Goal: Task Accomplishment & Management: Manage account settings

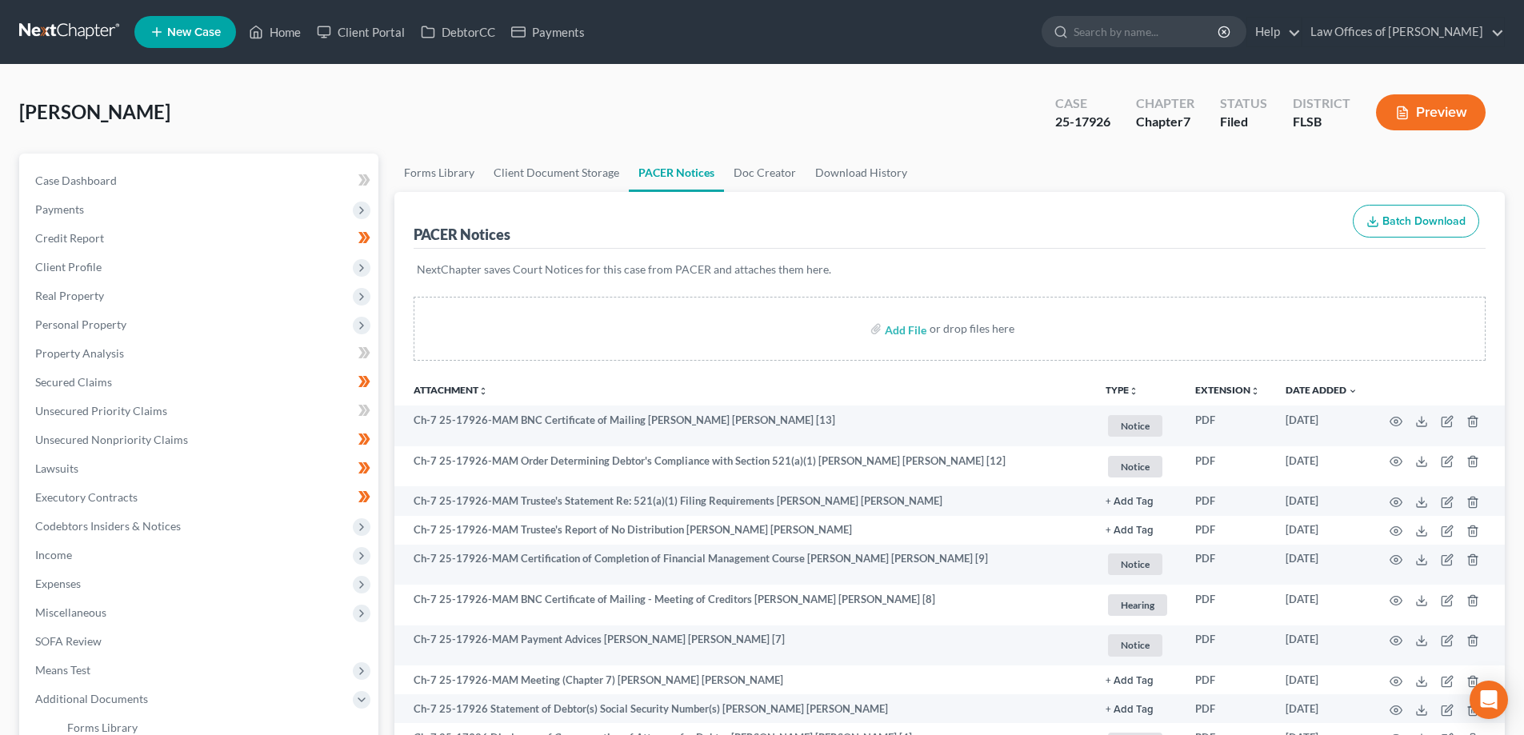
click at [69, 31] on link at bounding box center [70, 32] width 102 height 29
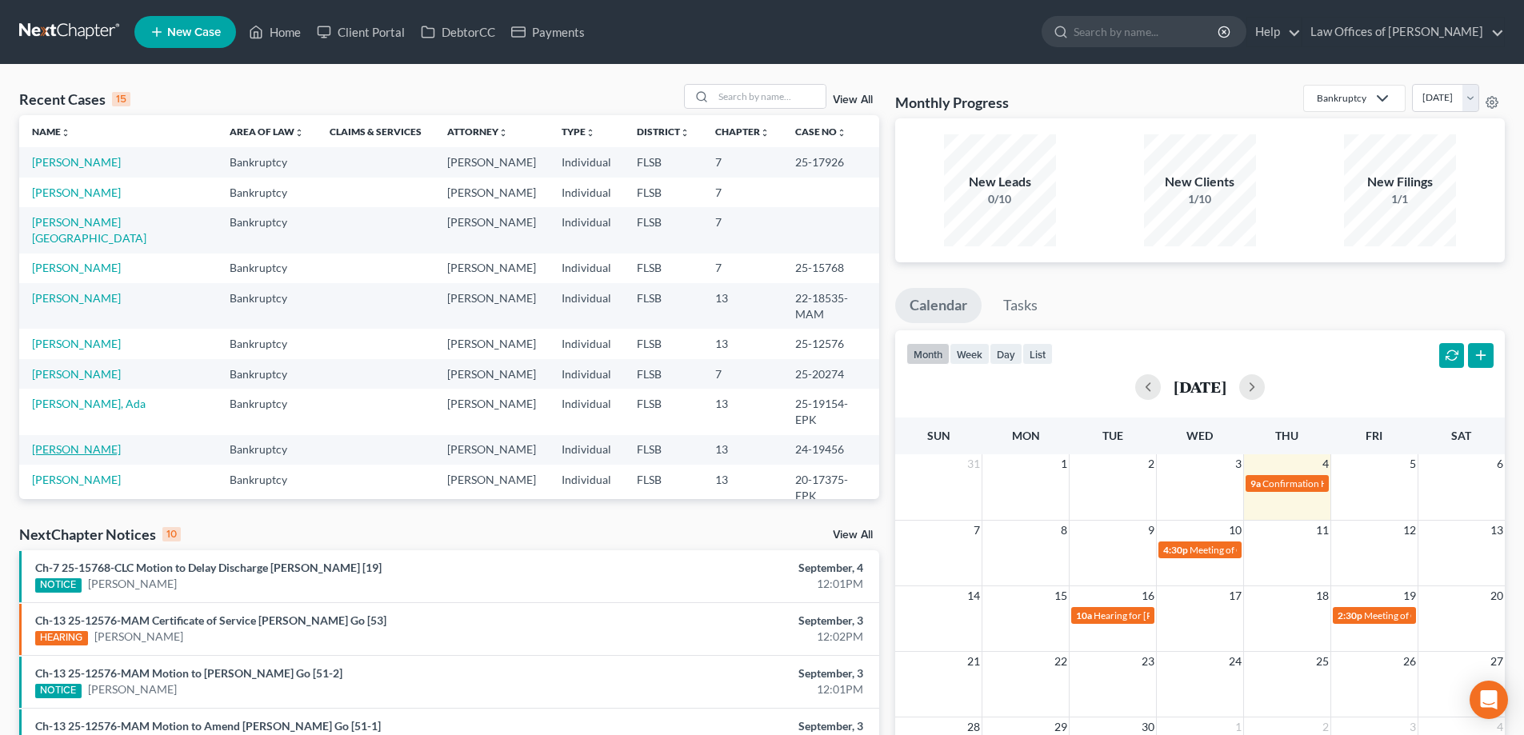
click at [54, 442] on link "Kooser, Alex" at bounding box center [76, 449] width 89 height 14
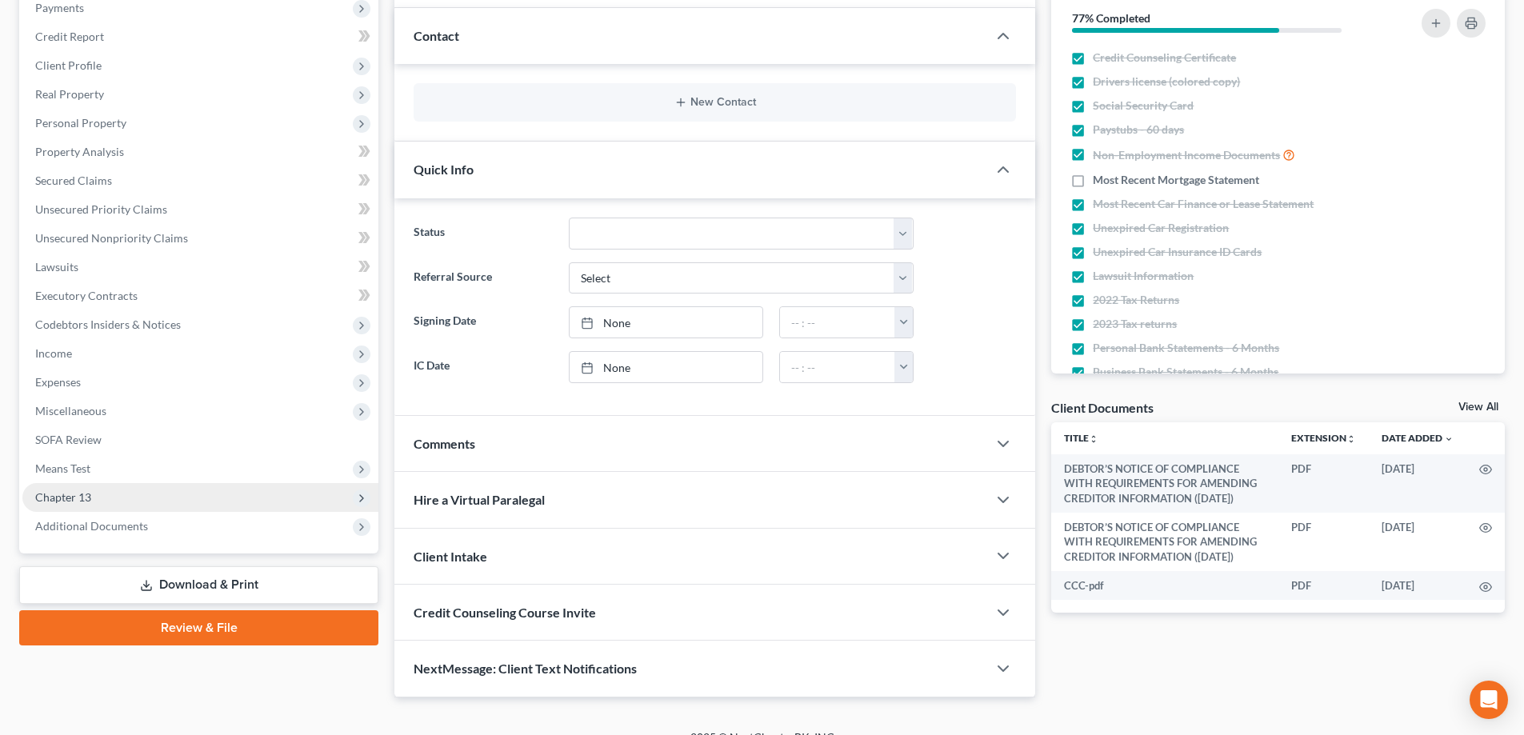
scroll to position [225, 0]
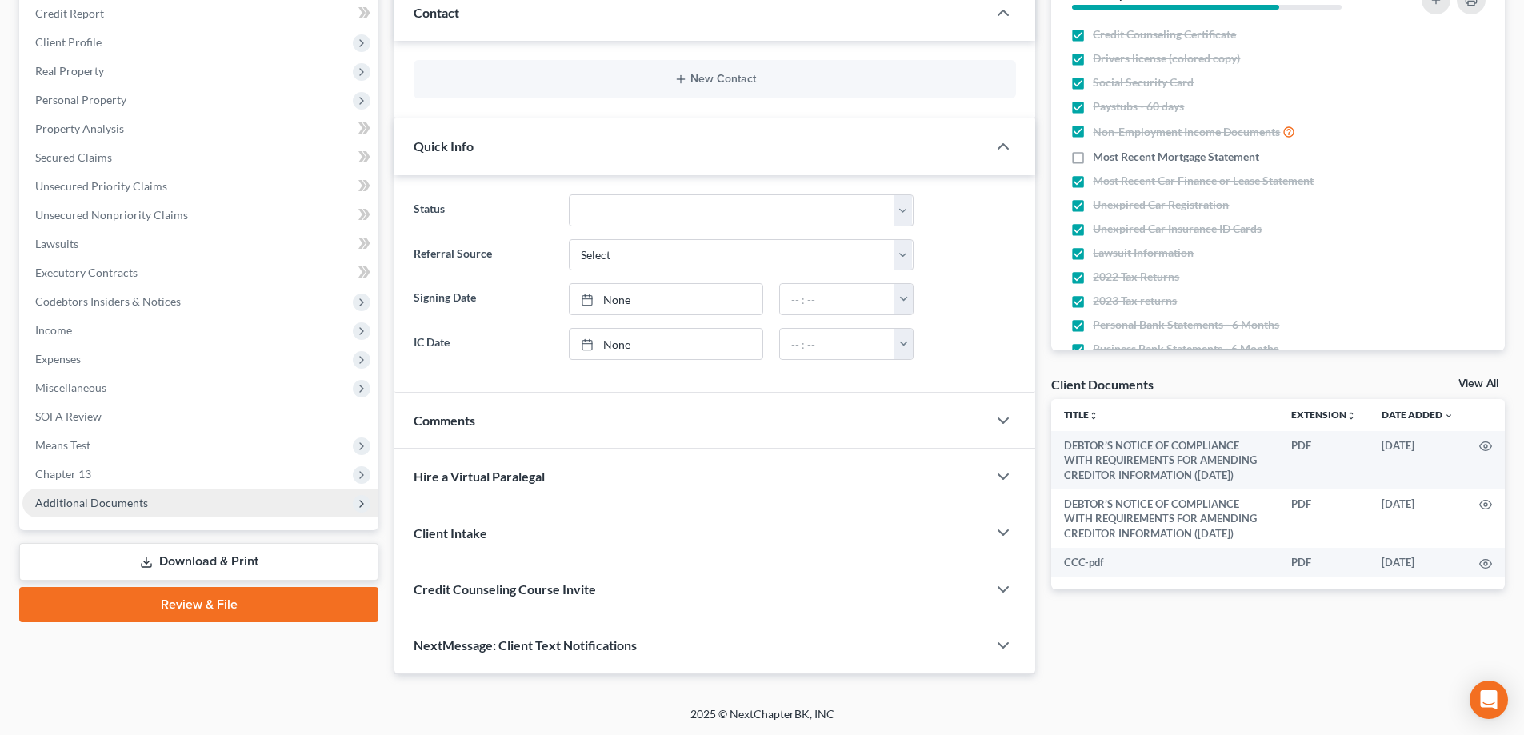
click at [99, 507] on span "Additional Documents" at bounding box center [91, 503] width 113 height 14
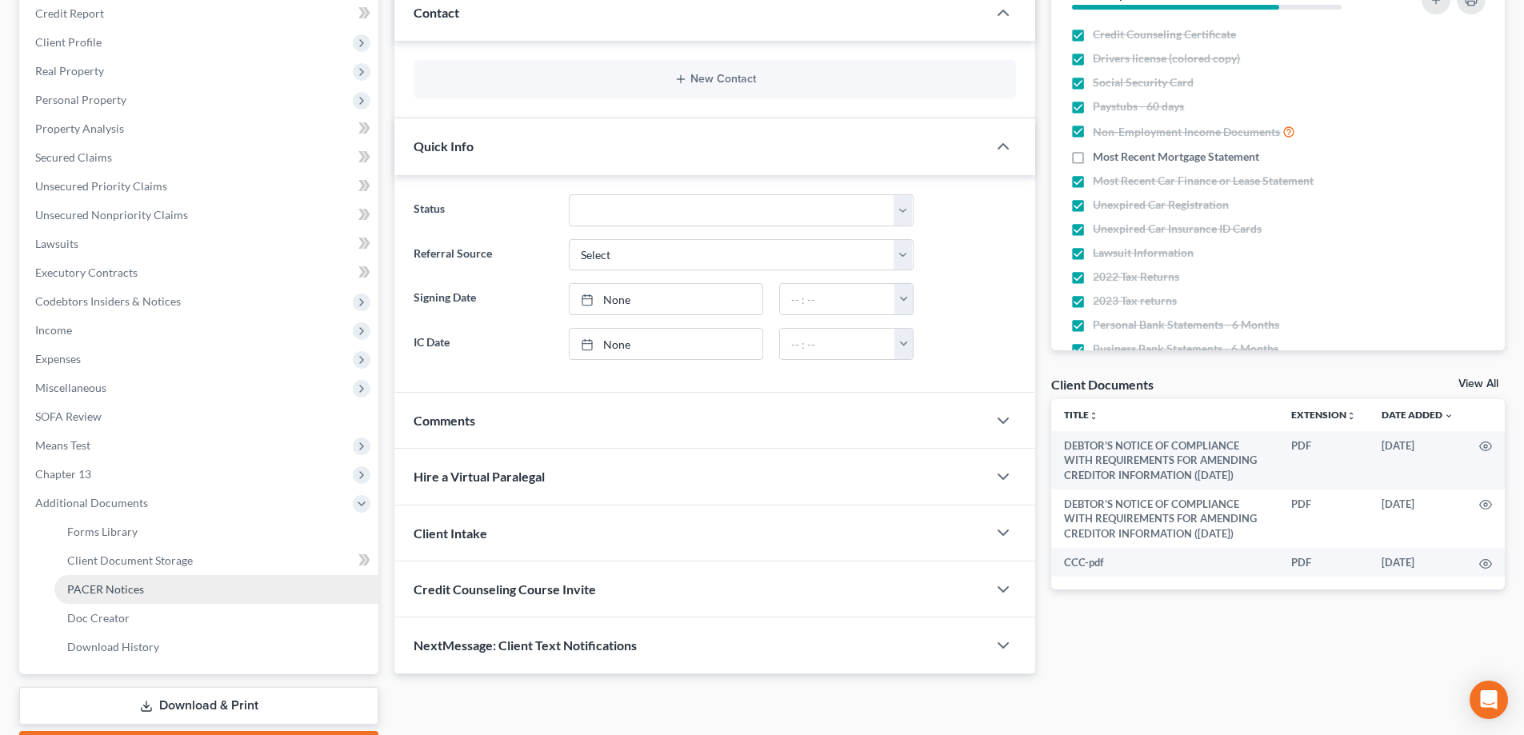
click at [119, 591] on span "PACER Notices" at bounding box center [105, 589] width 77 height 14
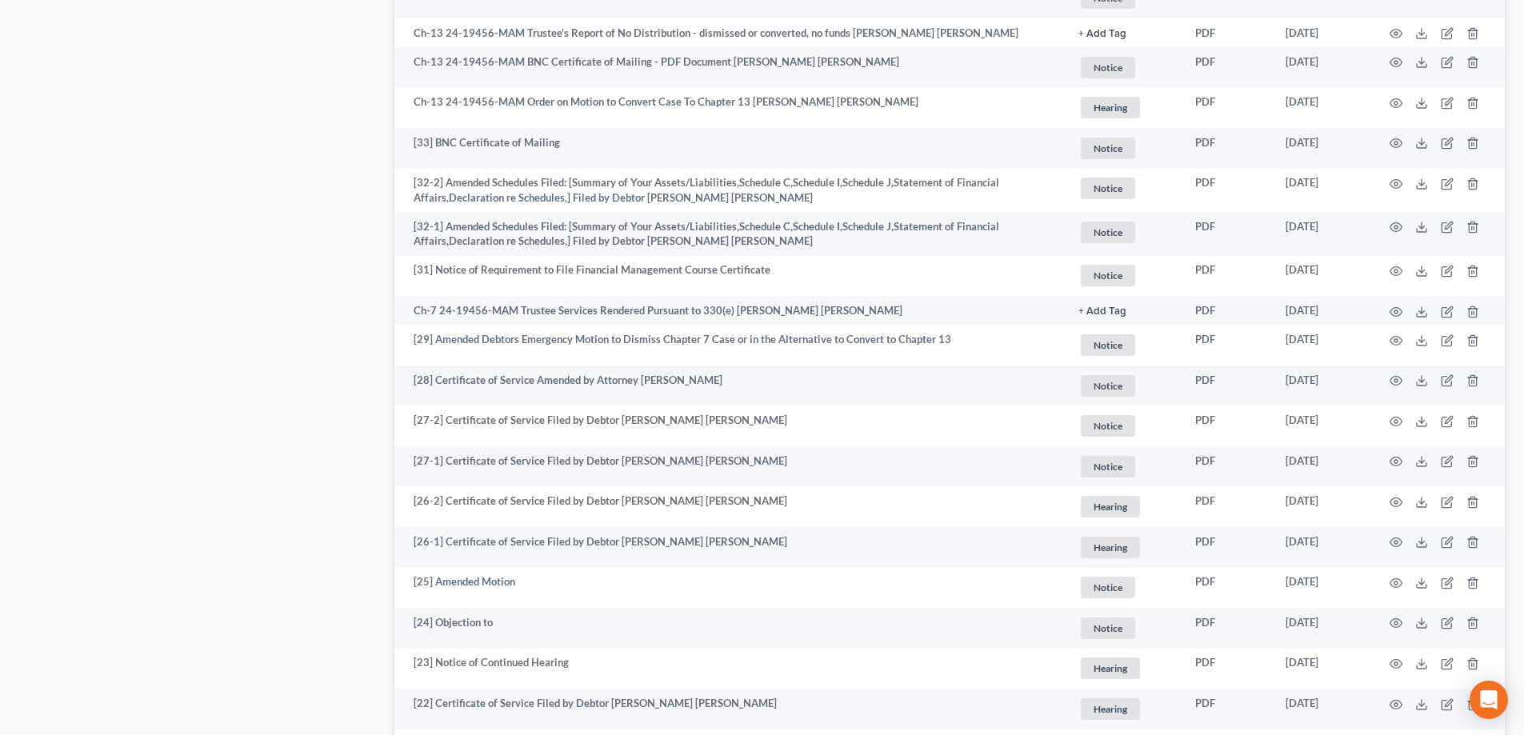
scroll to position [2854, 0]
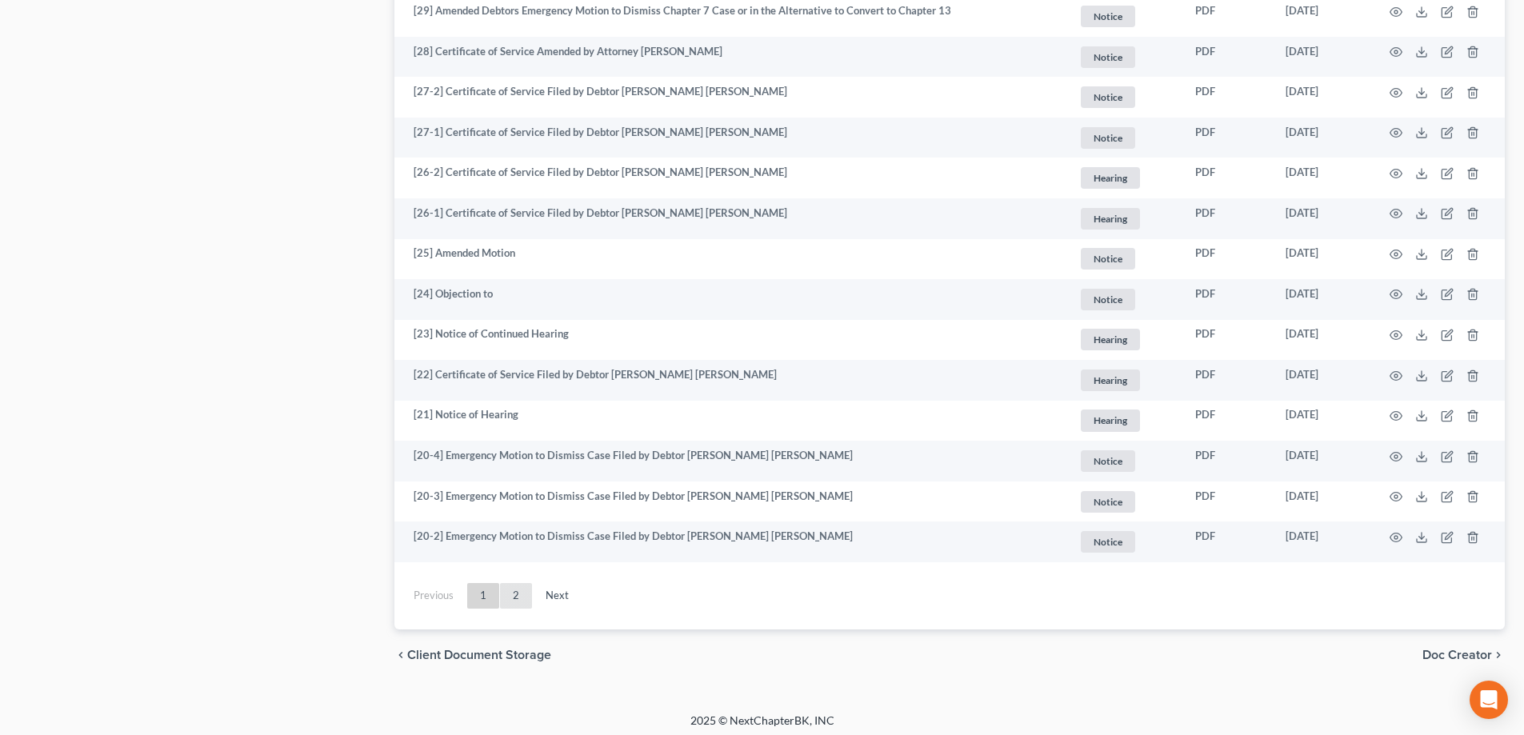
click at [518, 589] on link "2" at bounding box center [516, 596] width 32 height 26
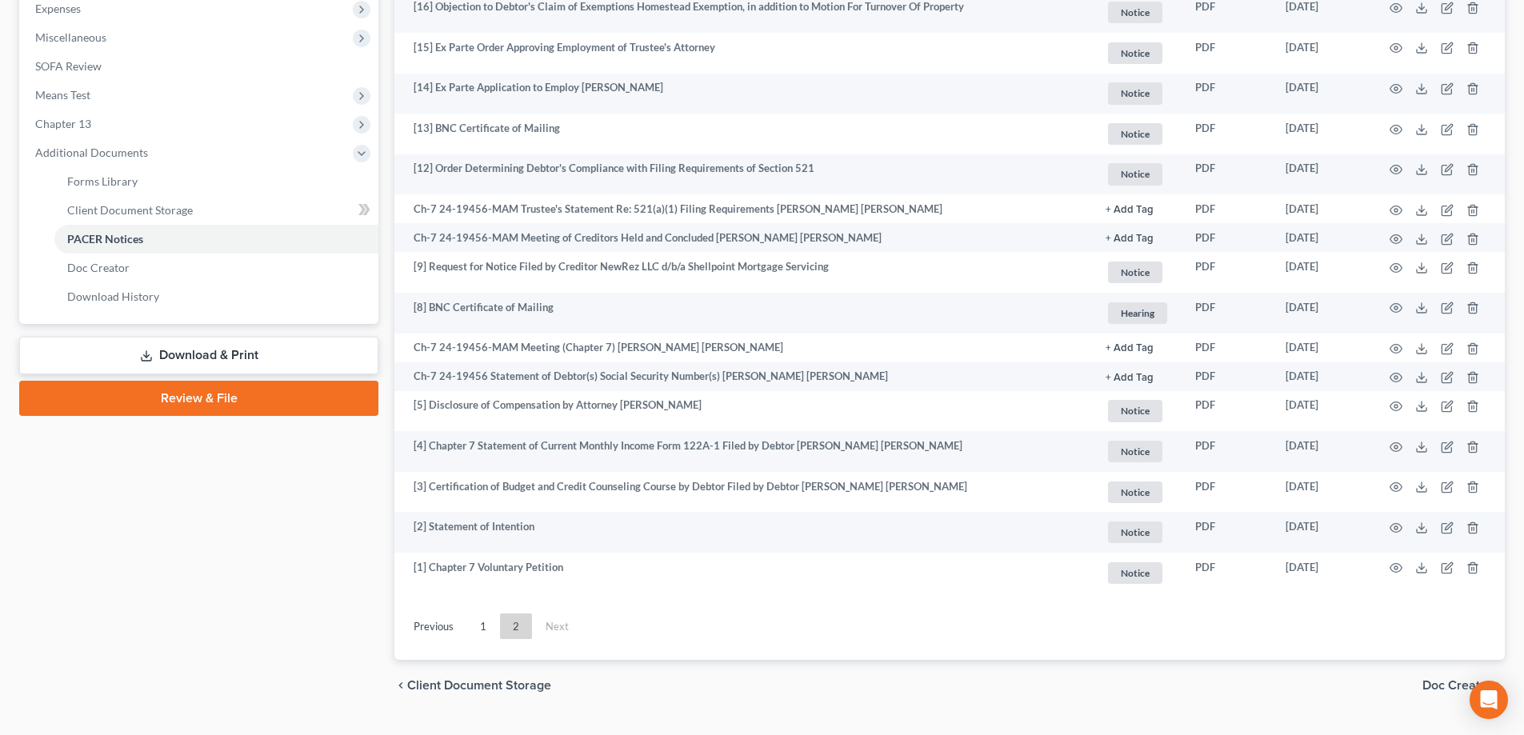
scroll to position [612, 0]
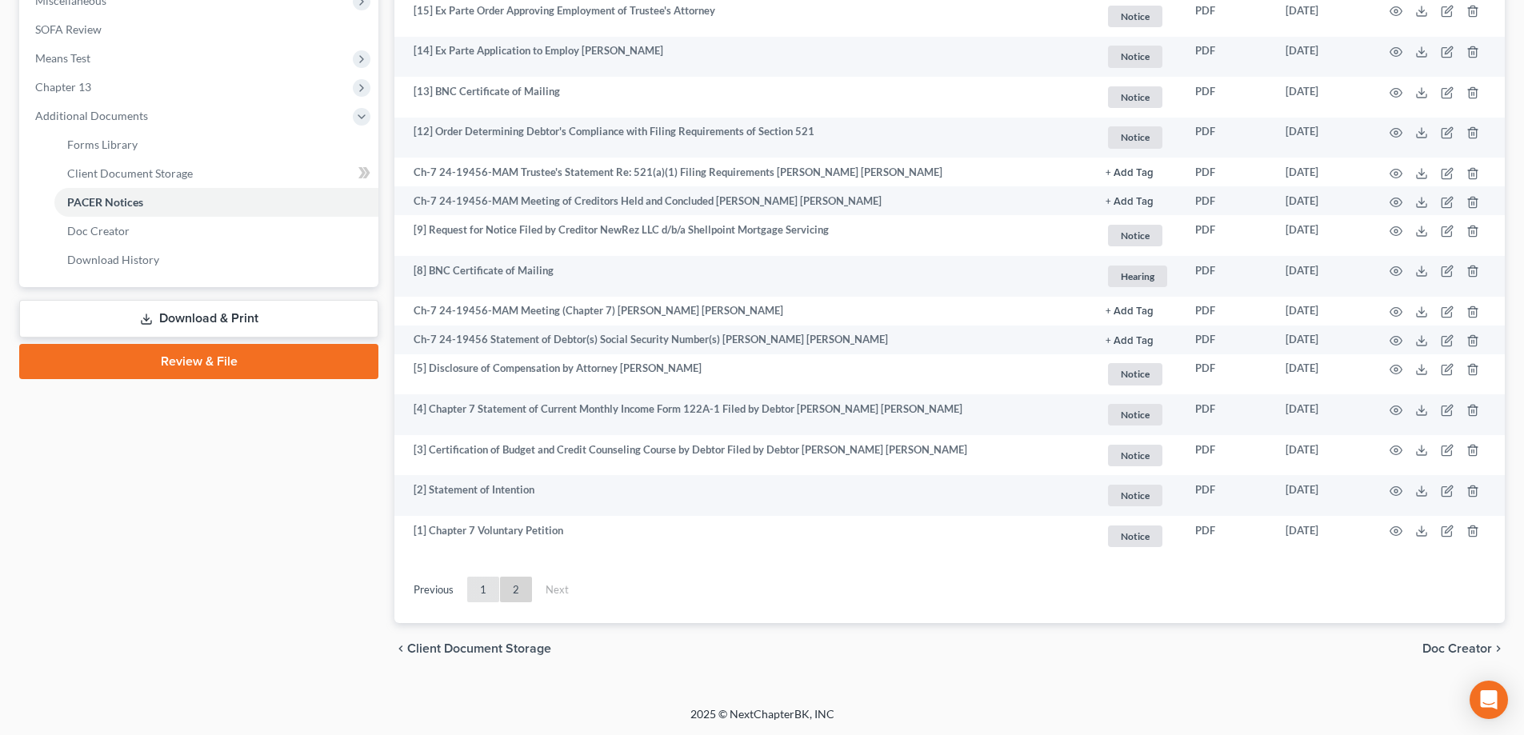
click at [477, 586] on link "1" at bounding box center [483, 590] width 32 height 26
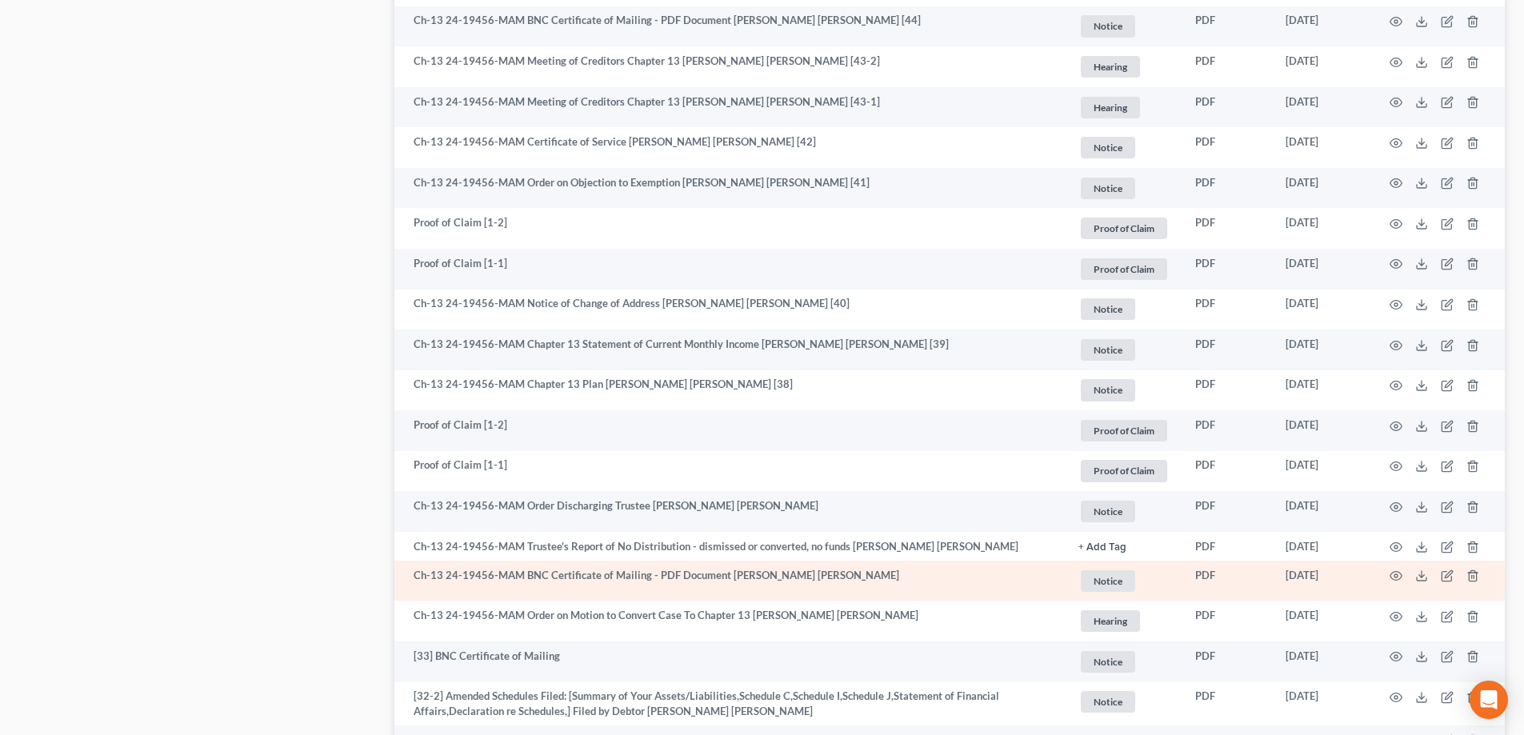
scroll to position [2052, 0]
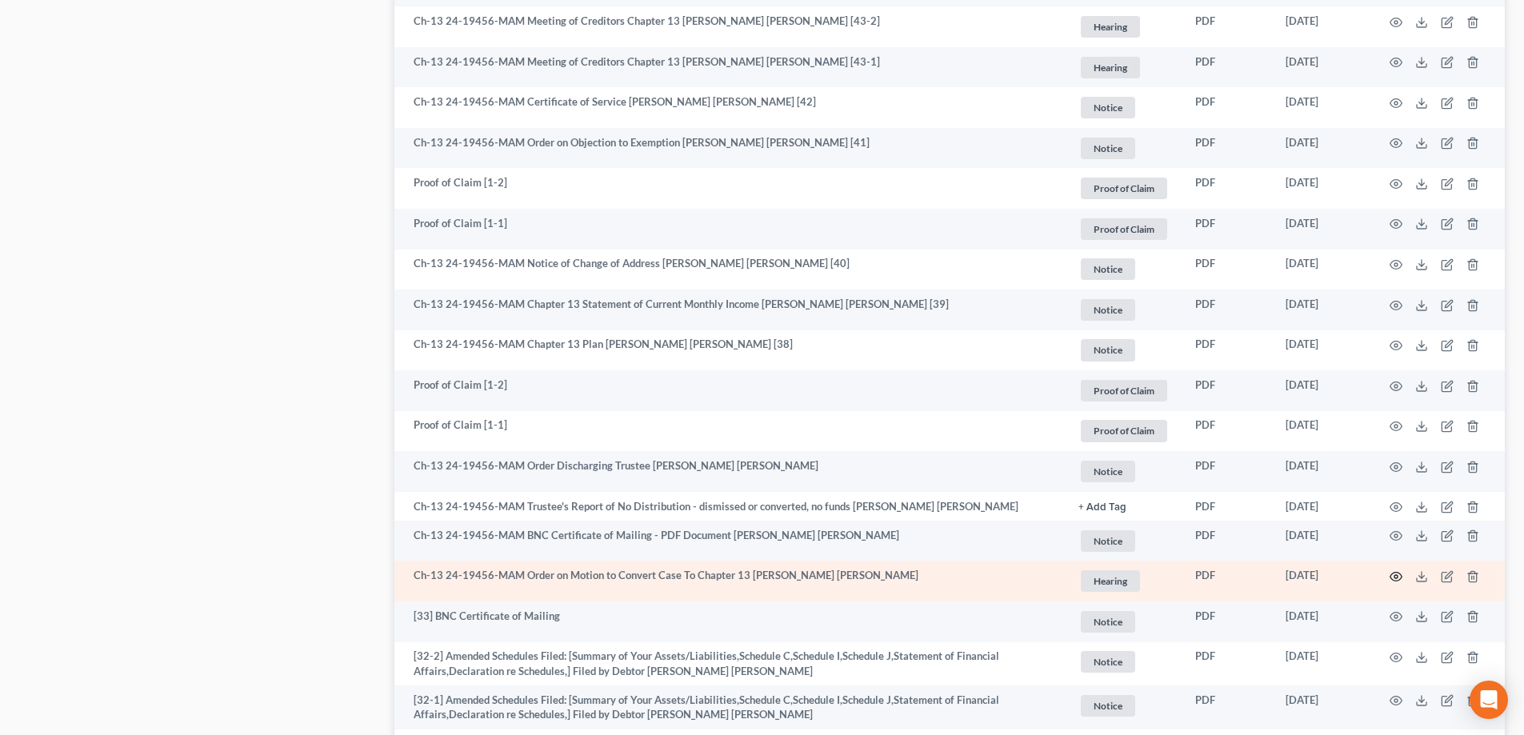
click at [1394, 573] on icon "button" at bounding box center [1396, 576] width 13 height 13
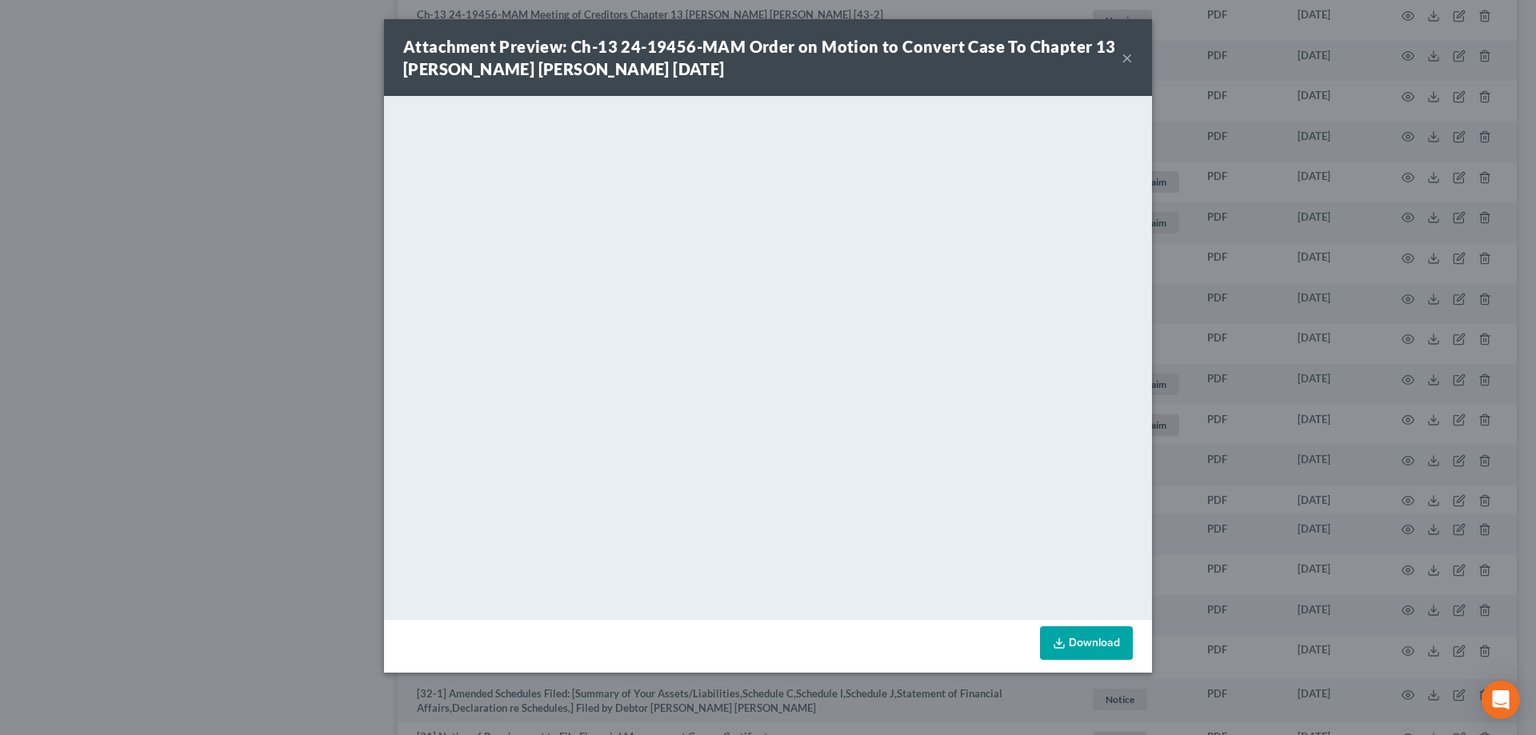
click at [1130, 58] on button "×" at bounding box center [1127, 57] width 11 height 19
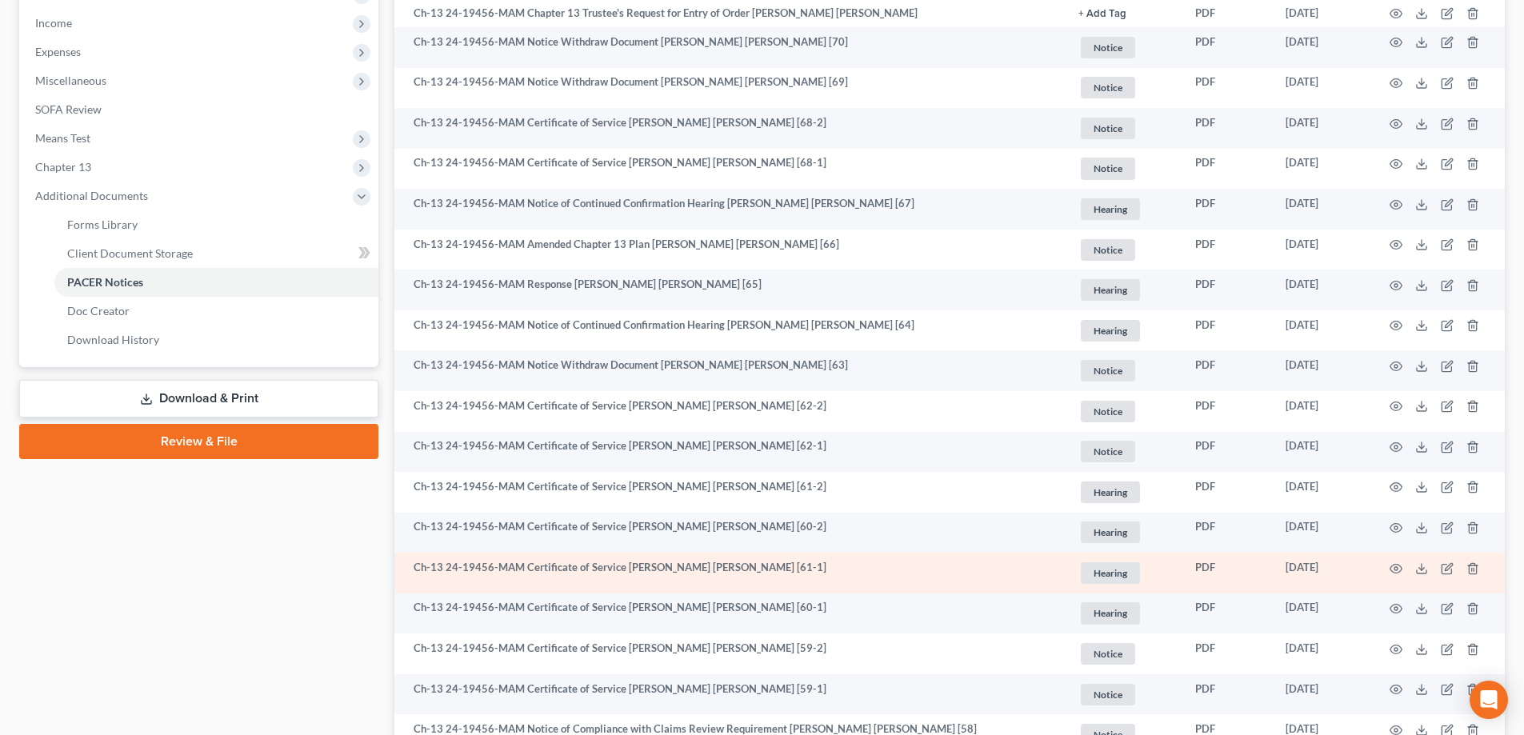
scroll to position [134, 0]
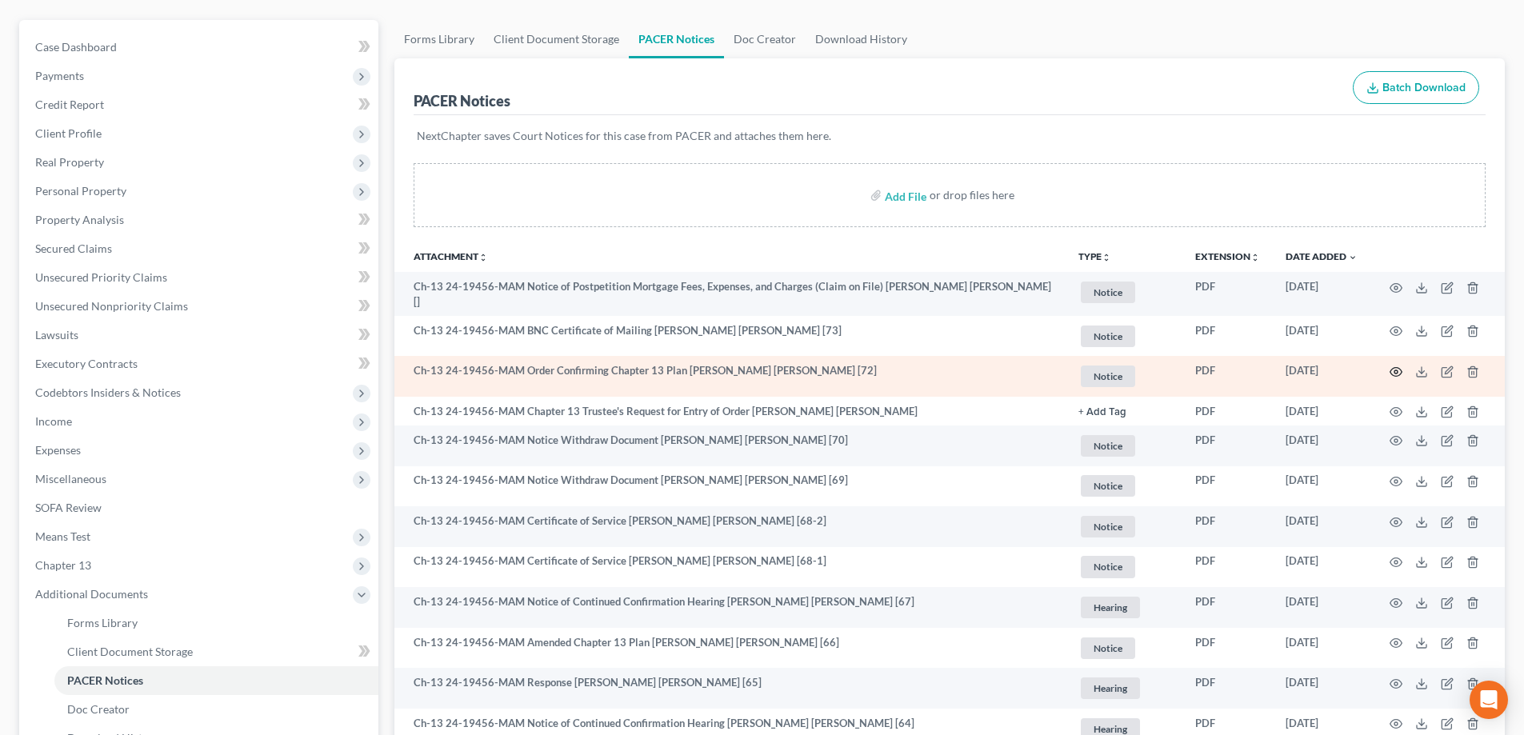
click at [1396, 368] on icon "button" at bounding box center [1396, 372] width 13 height 13
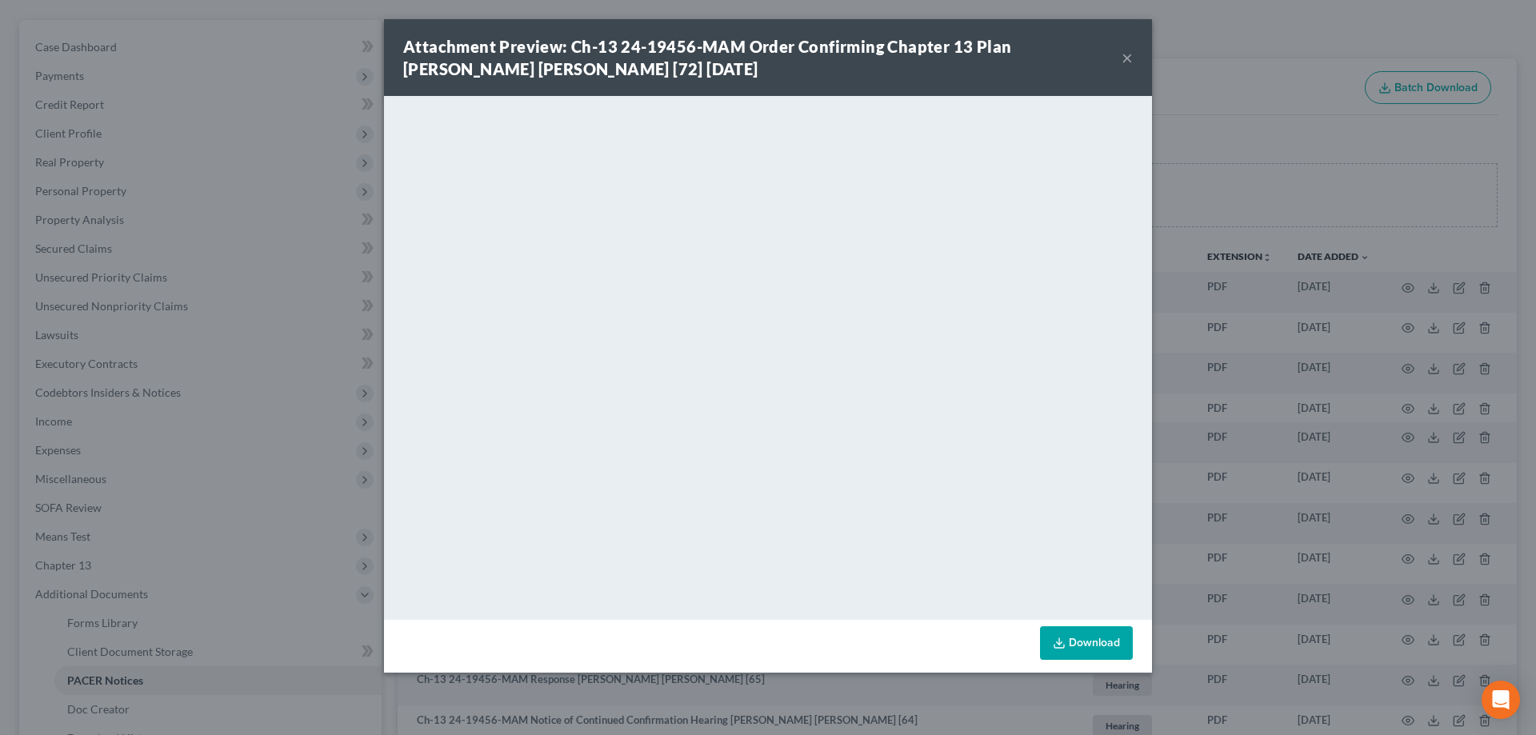
click at [1129, 63] on button "×" at bounding box center [1127, 57] width 11 height 19
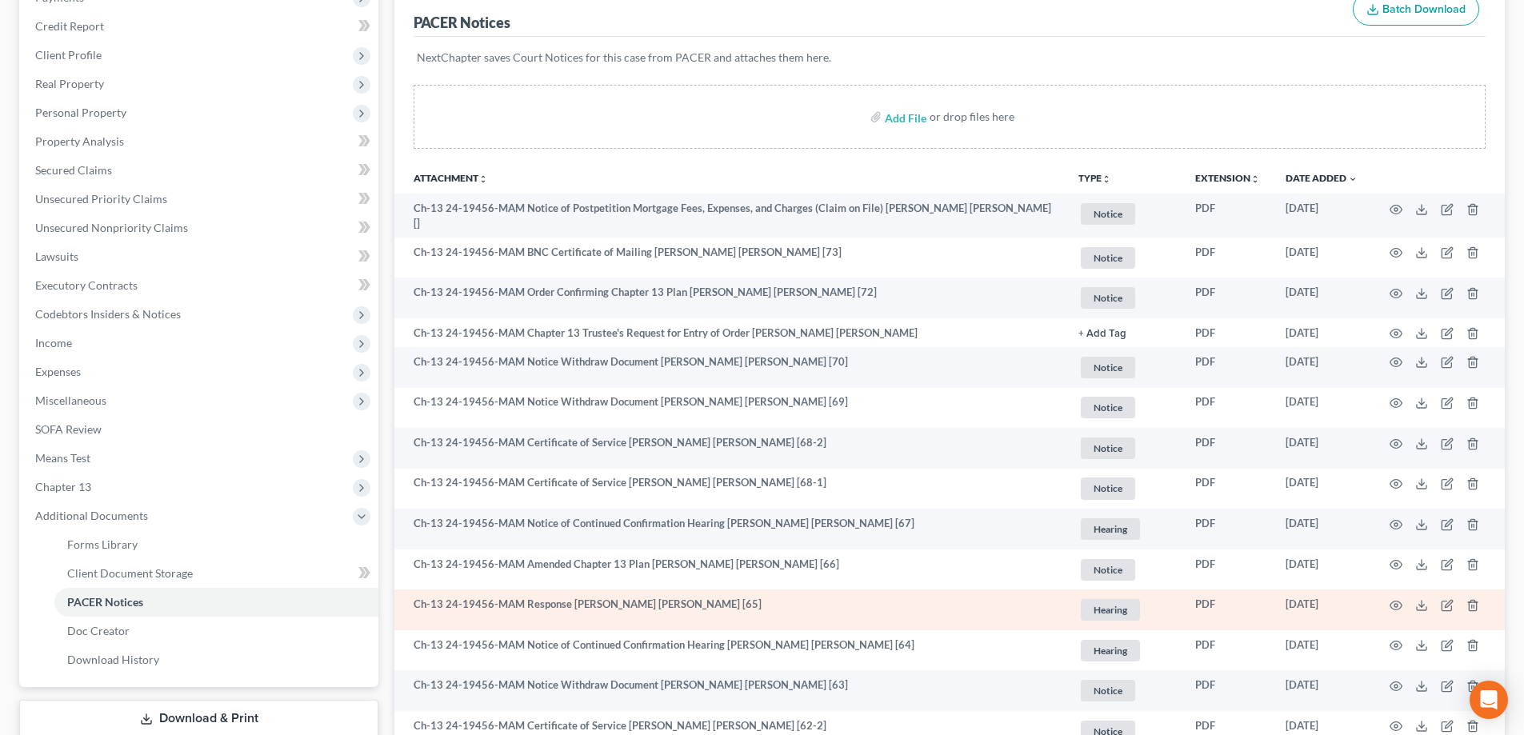
scroll to position [214, 0]
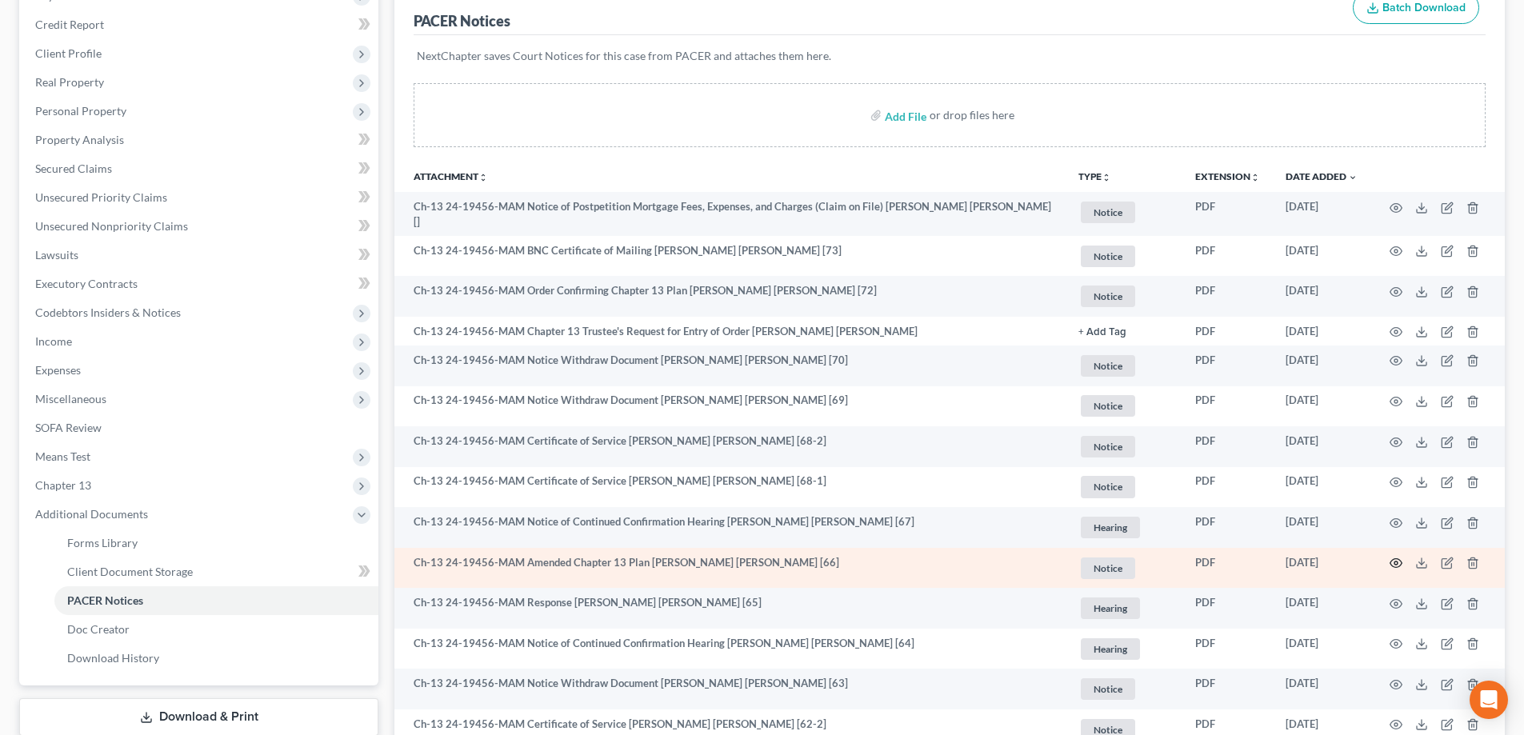
click at [1394, 562] on circle "button" at bounding box center [1395, 563] width 3 height 3
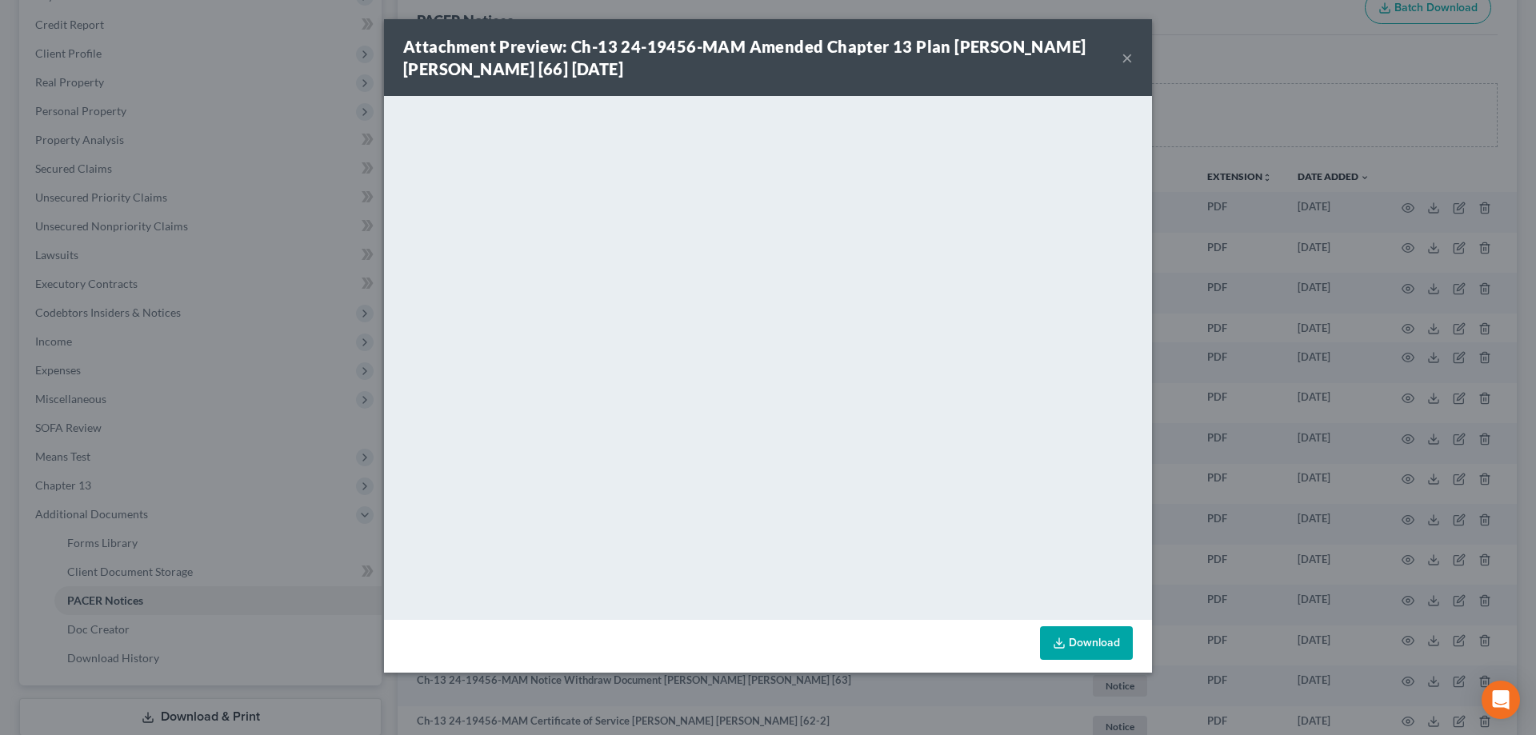
click at [1125, 57] on button "×" at bounding box center [1127, 57] width 11 height 19
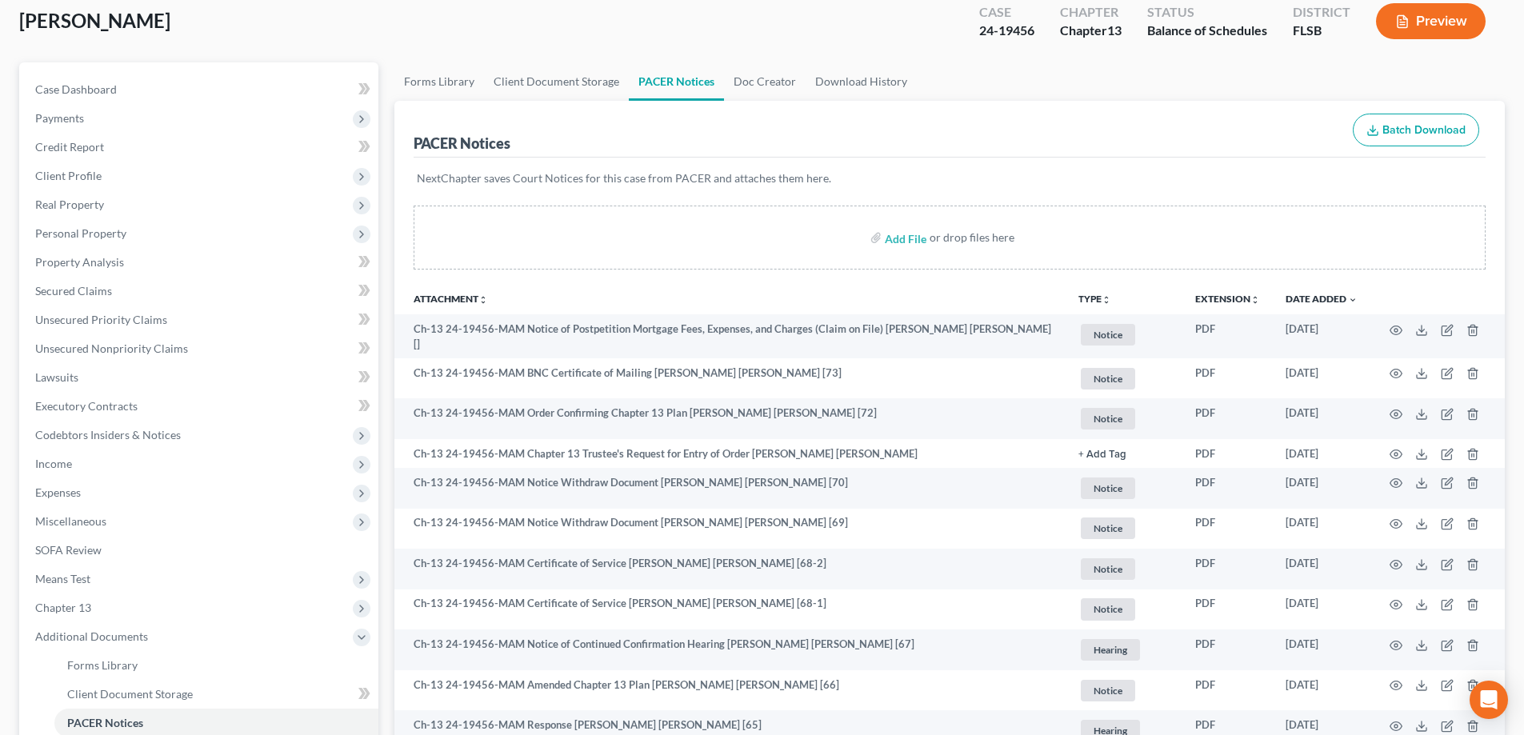
scroll to position [80, 0]
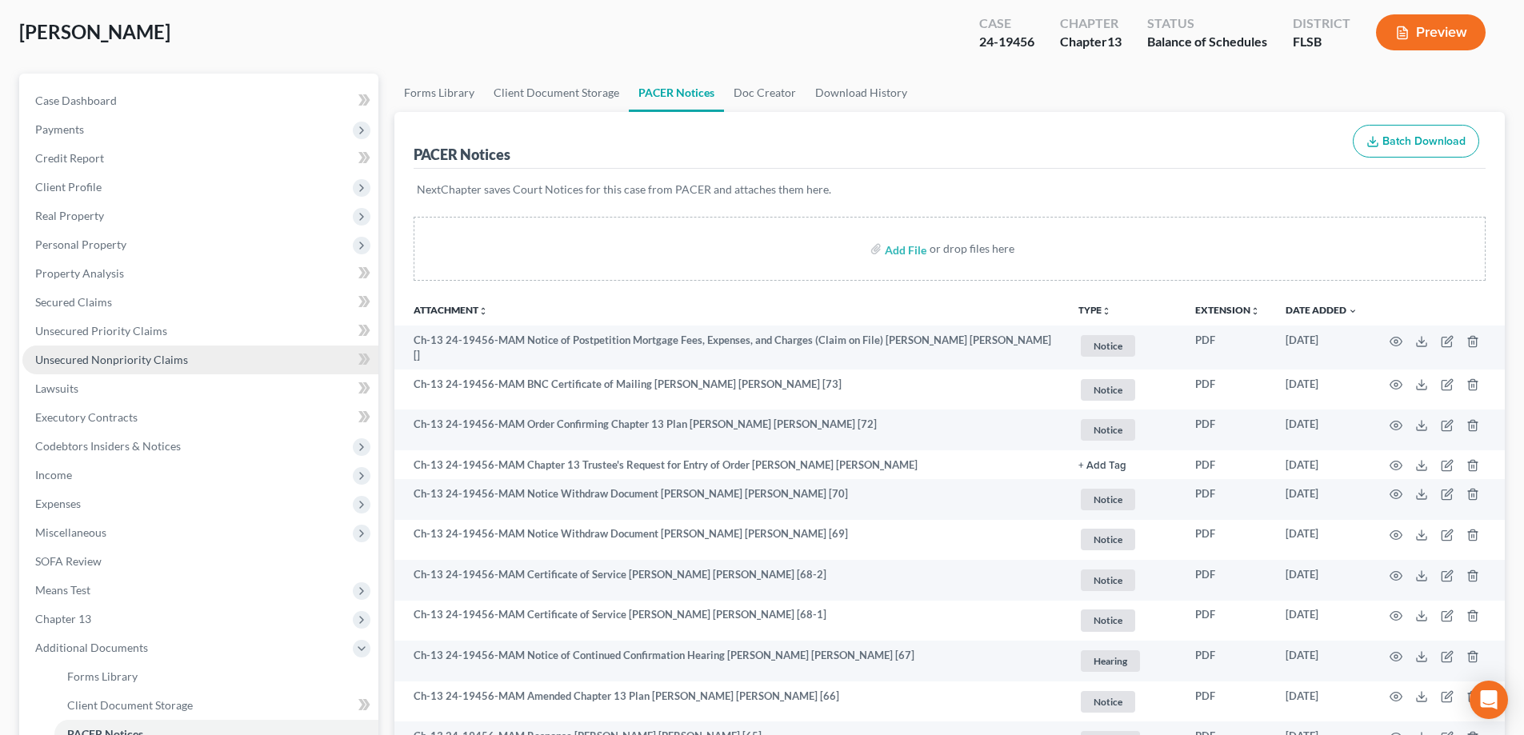
click at [97, 359] on span "Unsecured Nonpriority Claims" at bounding box center [111, 360] width 153 height 14
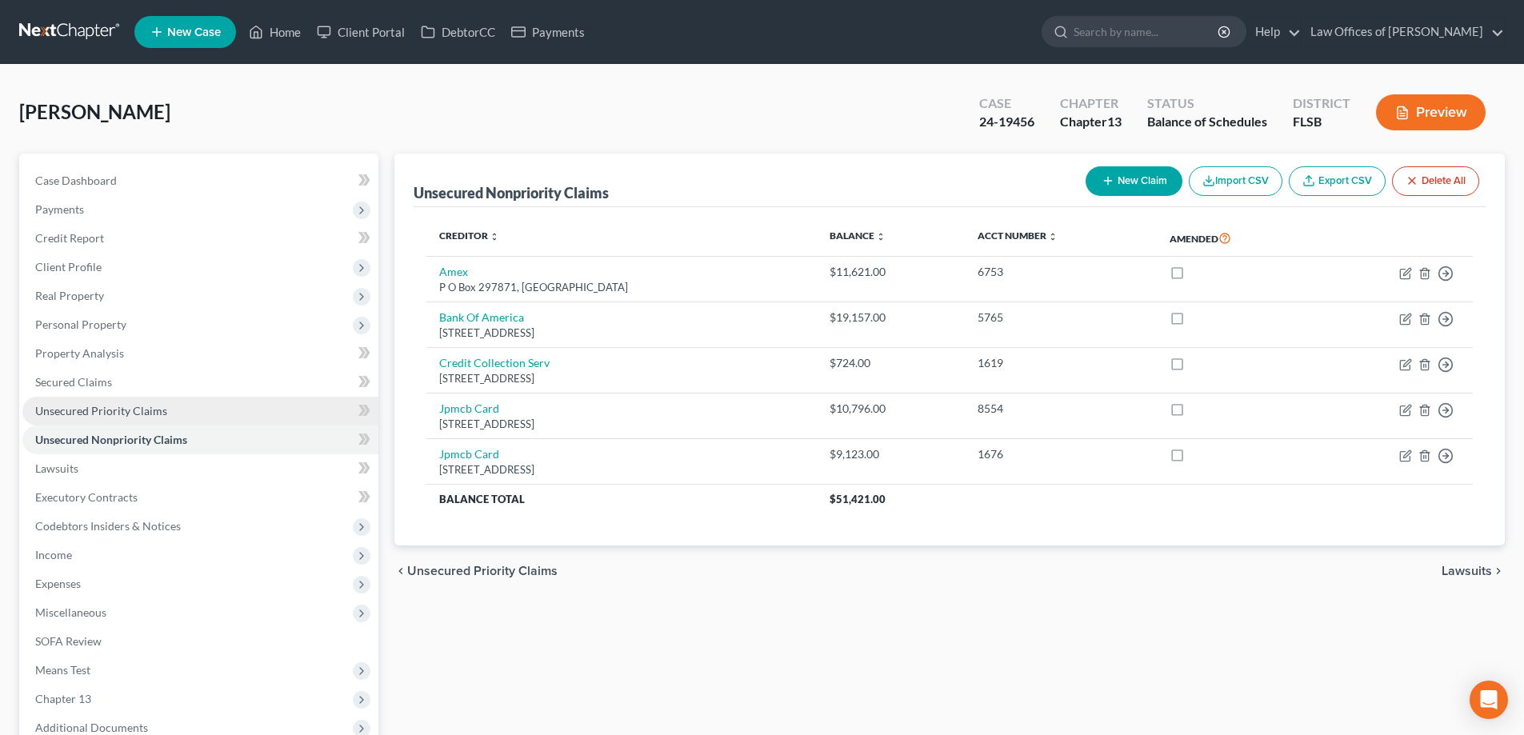
click at [126, 421] on link "Unsecured Priority Claims" at bounding box center [200, 411] width 356 height 29
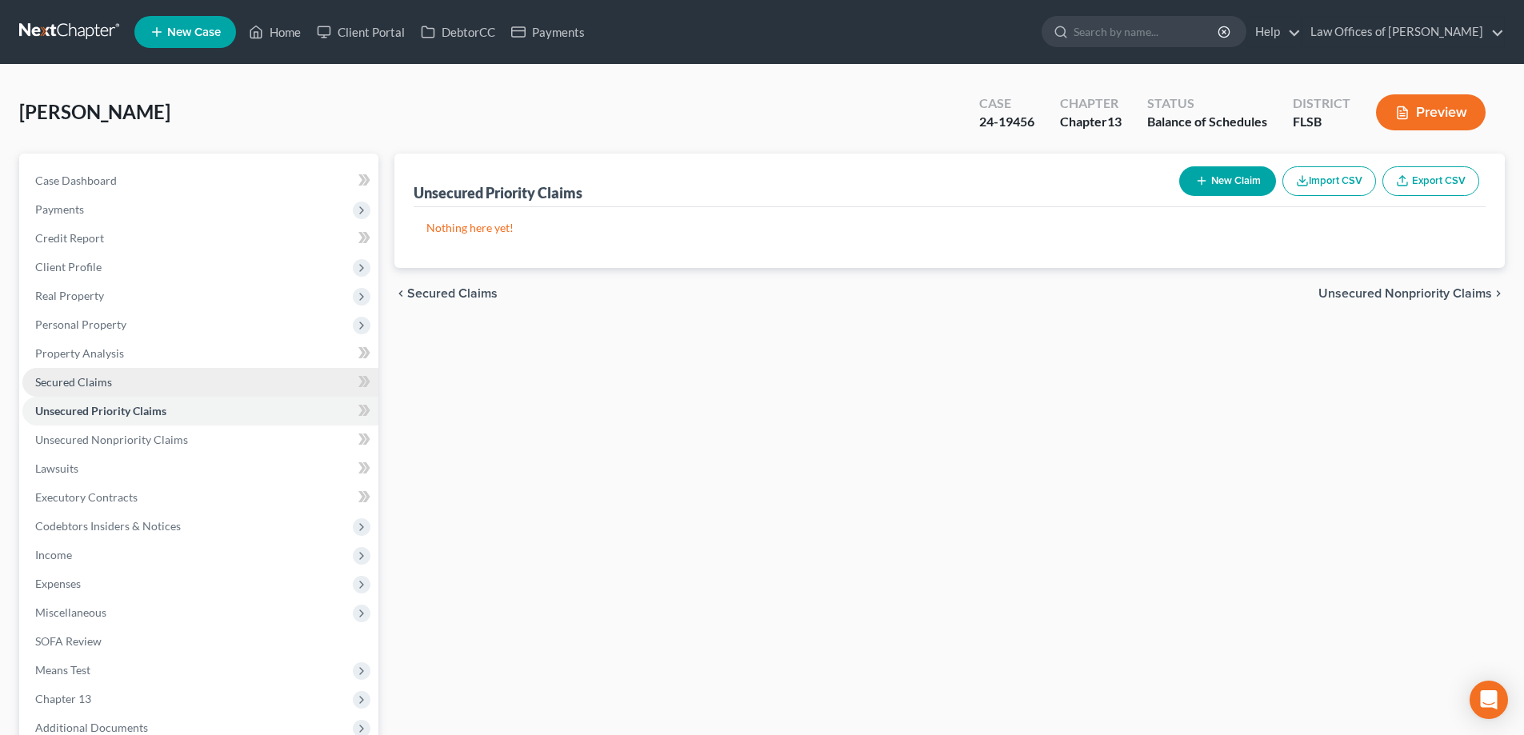
click at [80, 378] on span "Secured Claims" at bounding box center [73, 382] width 77 height 14
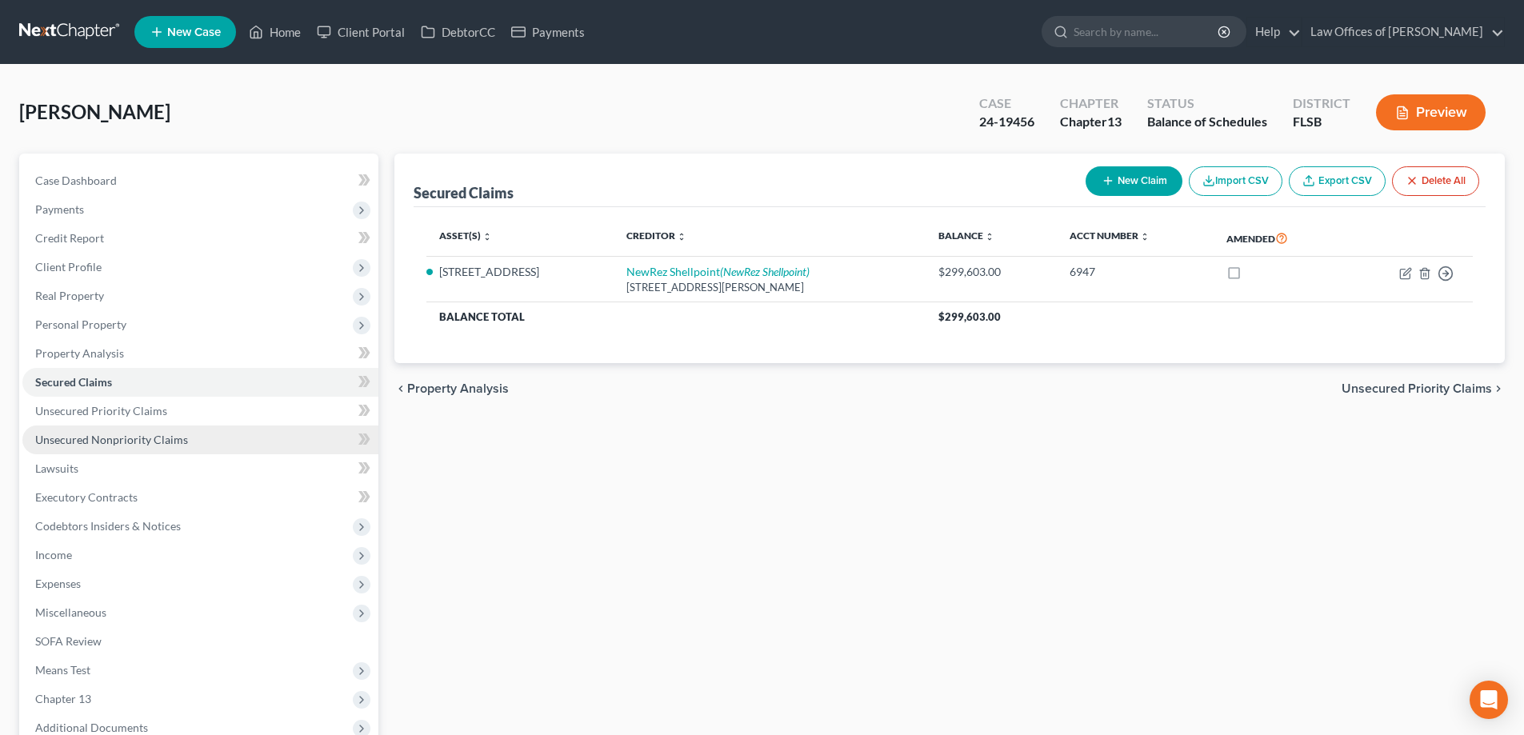
click at [84, 439] on span "Unsecured Nonpriority Claims" at bounding box center [111, 440] width 153 height 14
